Goal: Task Accomplishment & Management: Manage account settings

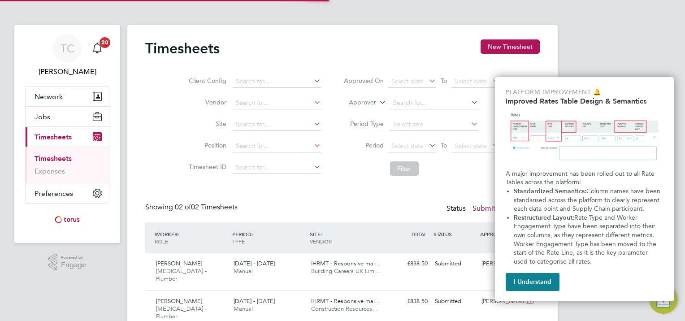
scroll to position [22, 78]
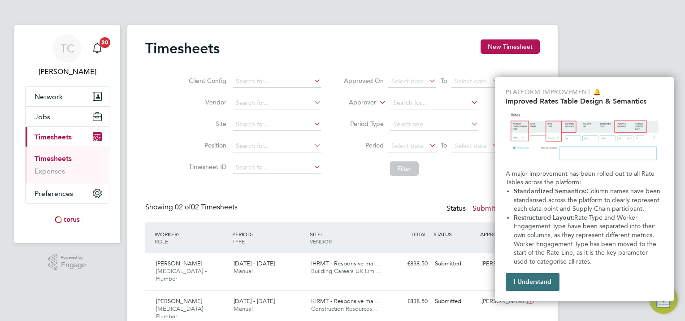
click at [520, 290] on button "I Understand" at bounding box center [532, 282] width 54 height 18
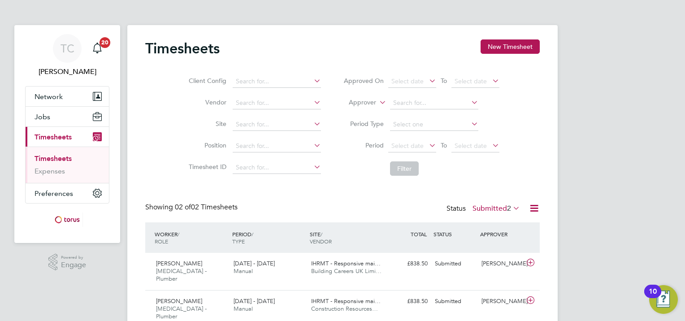
scroll to position [30, 0]
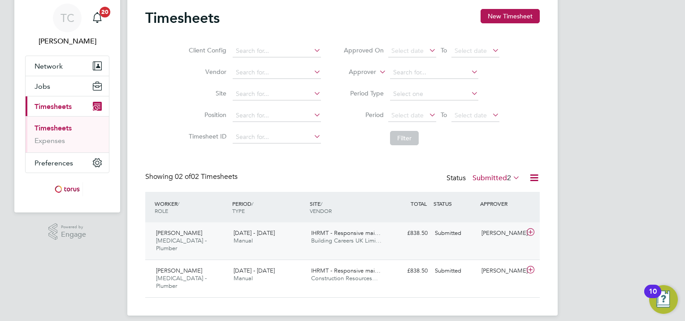
click at [494, 241] on div "[PERSON_NAME]" at bounding box center [501, 233] width 47 height 15
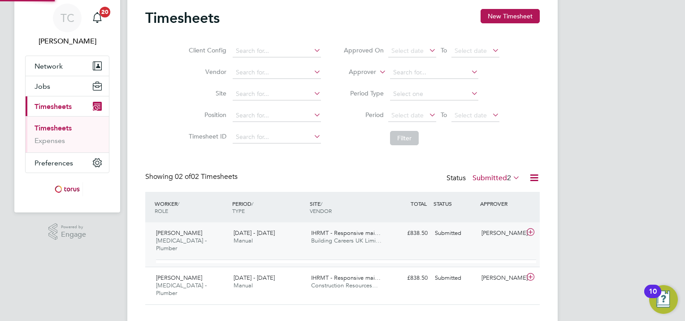
scroll to position [15, 87]
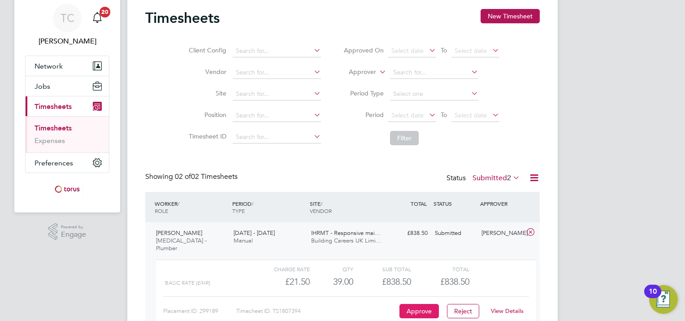
click at [418, 311] on button "Approve" at bounding box center [418, 311] width 39 height 14
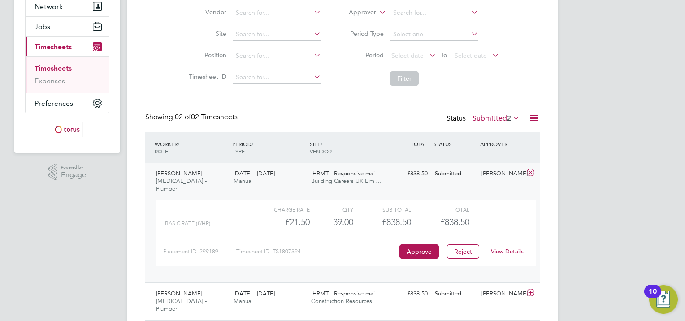
scroll to position [112, 0]
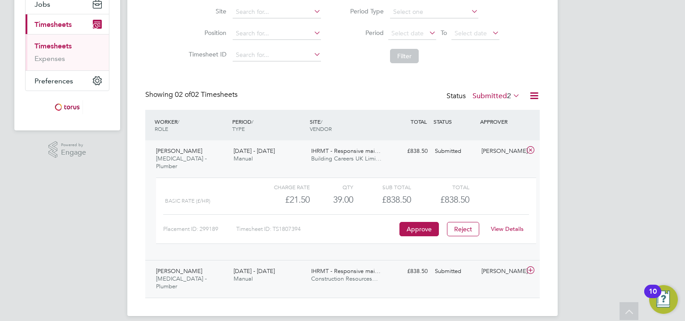
click at [421, 282] on div "Brian Rattle HMS - Plumber 18 - 24 Aug 2025 18 - 24 Aug 2025 Manual IHRMT - Res…" at bounding box center [342, 279] width 394 height 38
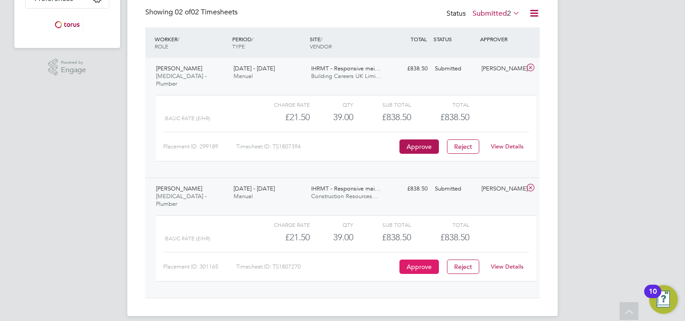
click at [425, 260] on button "Approve" at bounding box center [418, 266] width 39 height 14
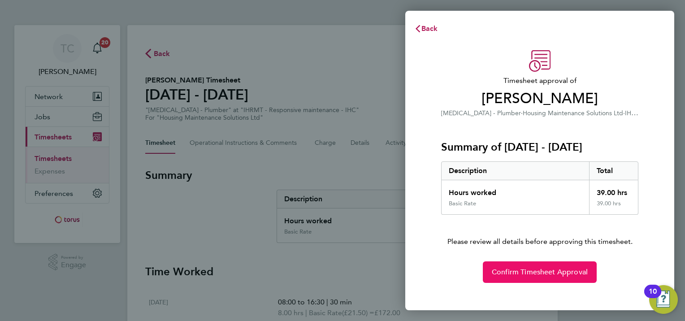
click at [547, 275] on span "Confirm Timesheet Approval" at bounding box center [540, 272] width 96 height 9
click at [528, 272] on span "Confirm Timesheet Approval" at bounding box center [540, 272] width 96 height 9
